Goal: Task Accomplishment & Management: Manage account settings

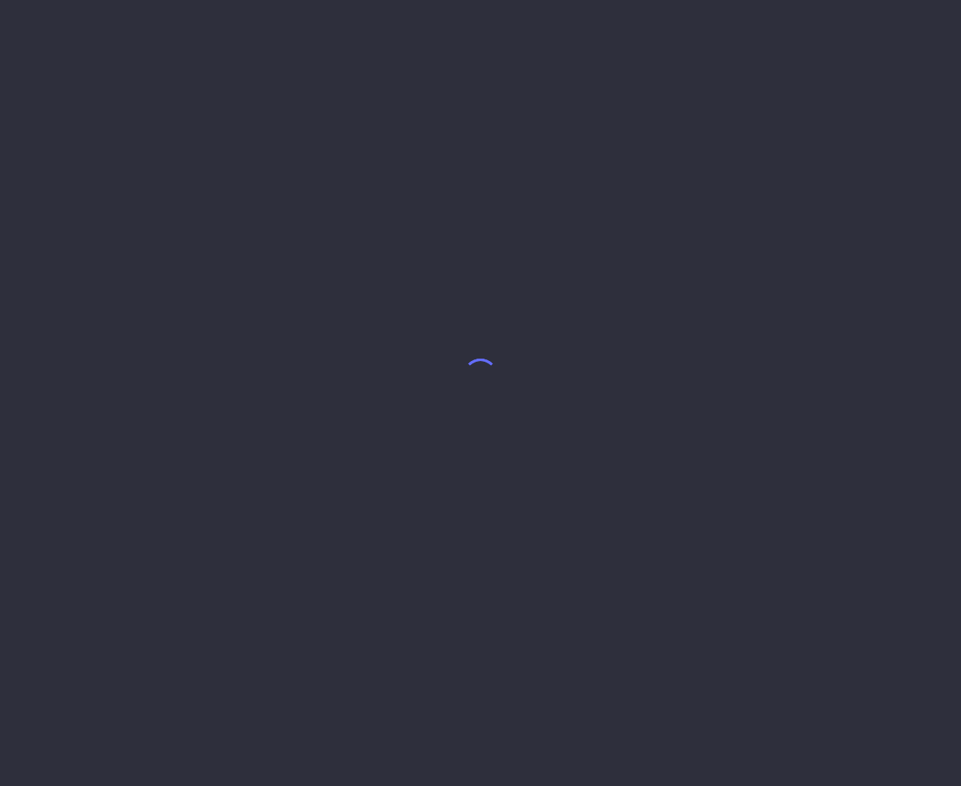
select select "7"
